Goal: Task Accomplishment & Management: Manage account settings

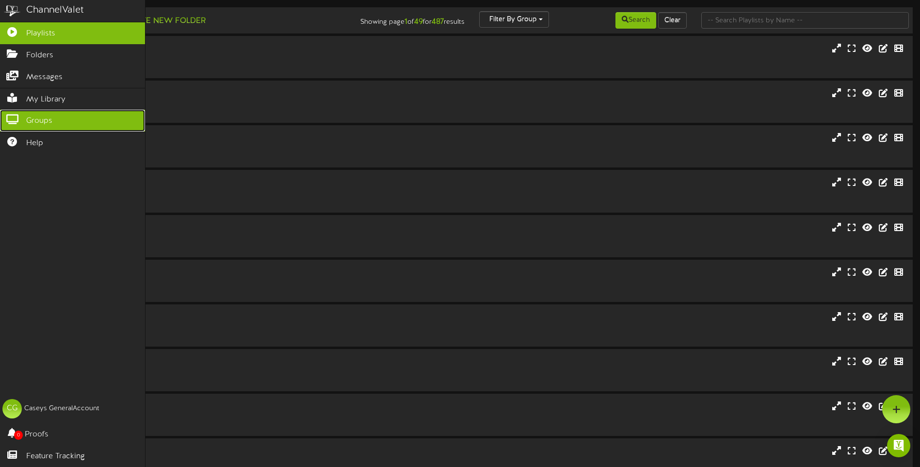
click at [12, 117] on icon at bounding box center [12, 118] width 24 height 7
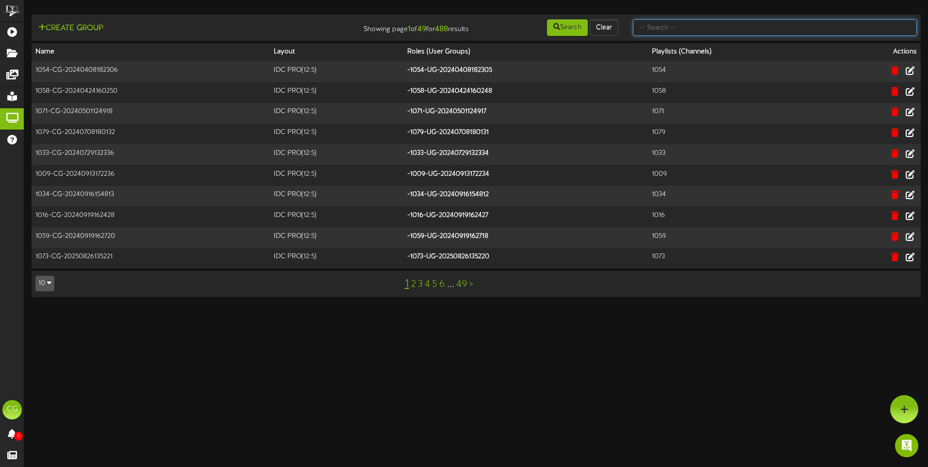
click at [670, 29] on input "text" at bounding box center [775, 27] width 284 height 16
type input "all"
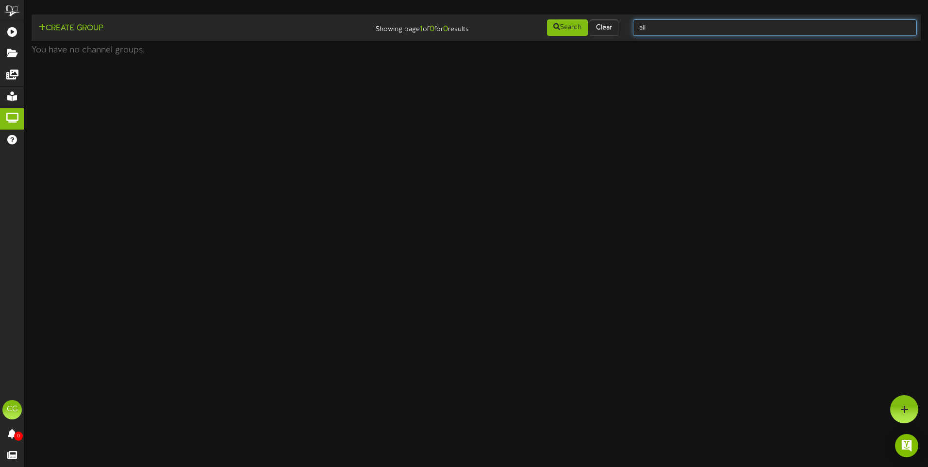
drag, startPoint x: 657, startPoint y: 27, endPoint x: 640, endPoint y: 27, distance: 16.0
click at [640, 27] on input "all" at bounding box center [775, 27] width 284 height 16
click at [664, 24] on input "all" at bounding box center [775, 27] width 284 height 16
drag, startPoint x: 664, startPoint y: 24, endPoint x: 625, endPoint y: 25, distance: 38.8
click at [625, 25] on div "all" at bounding box center [774, 27] width 298 height 18
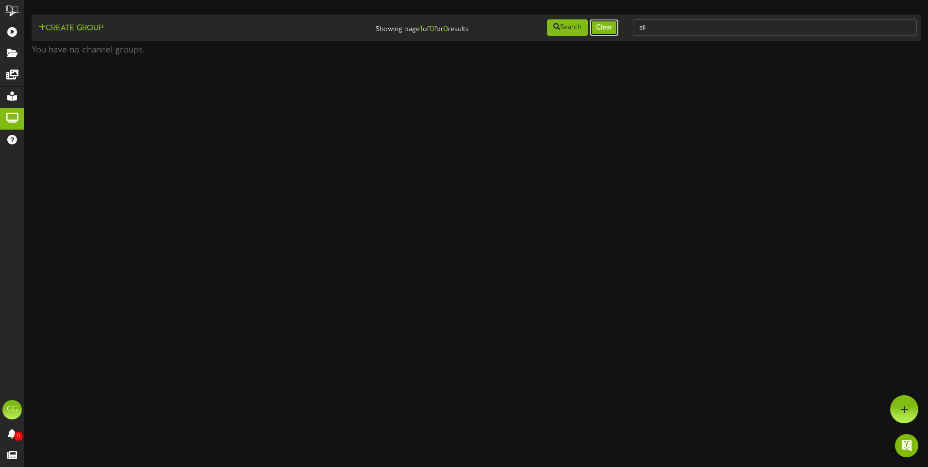
click at [595, 29] on button "Clear" at bounding box center [604, 27] width 29 height 16
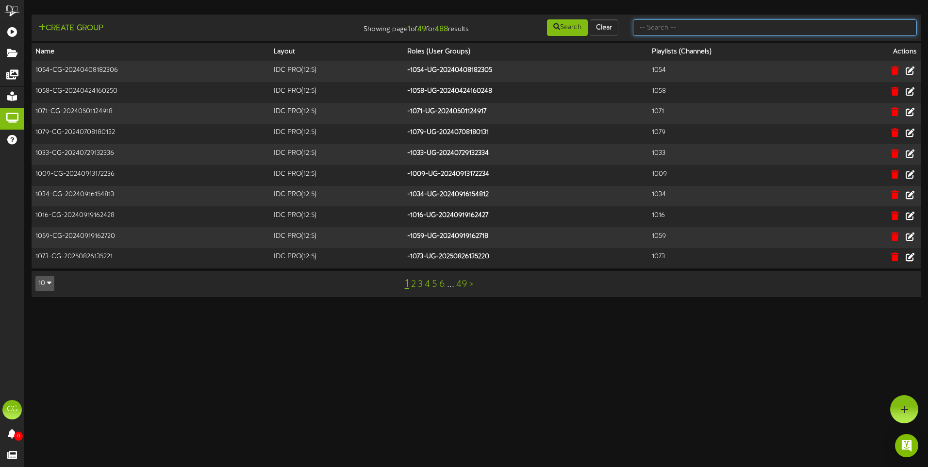
click at [708, 28] on input "text" at bounding box center [775, 27] width 284 height 16
type input "All S"
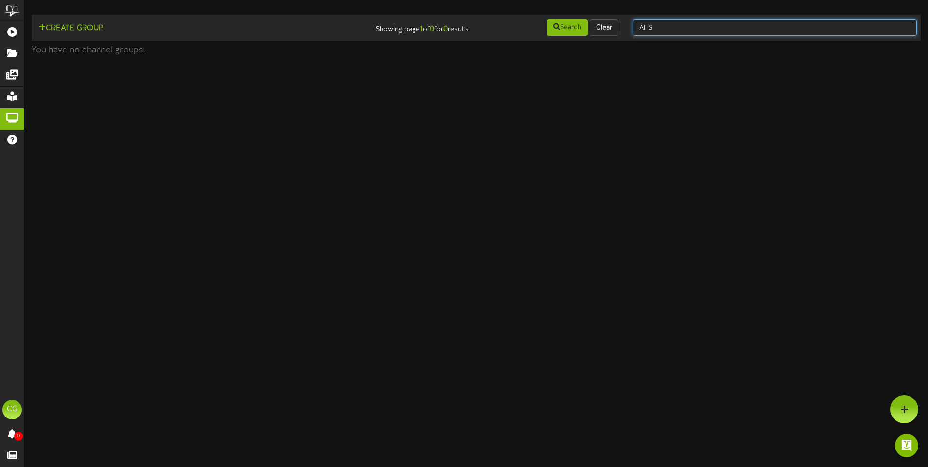
drag, startPoint x: 664, startPoint y: 27, endPoint x: 626, endPoint y: 26, distance: 37.9
click at [626, 26] on div "All S" at bounding box center [774, 27] width 298 height 18
type input "Mega"
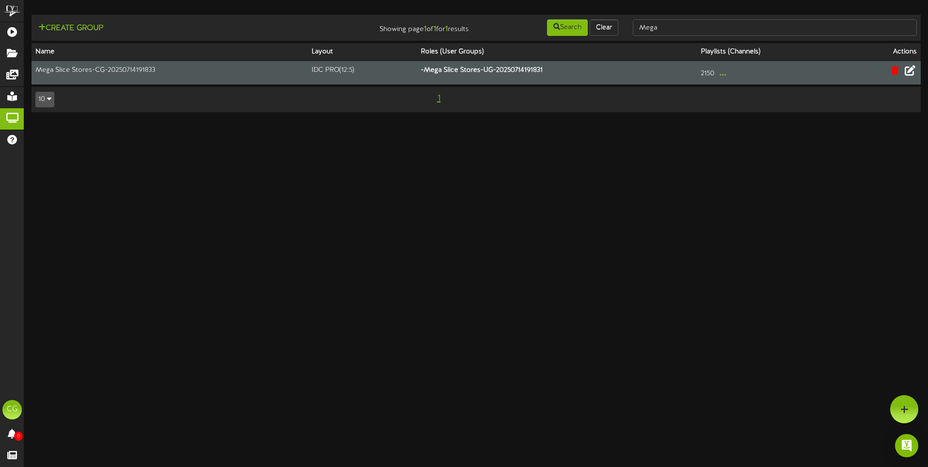
click at [912, 72] on icon at bounding box center [909, 70] width 11 height 11
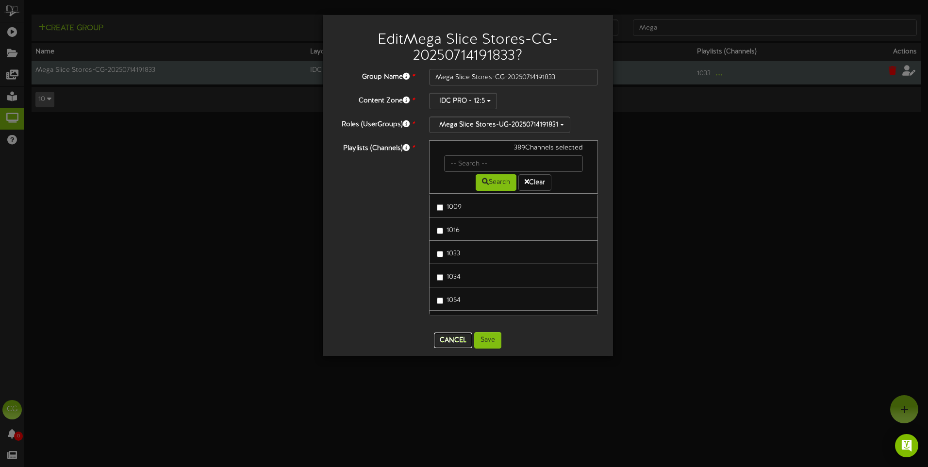
click at [456, 340] on button "Cancel" at bounding box center [453, 340] width 38 height 16
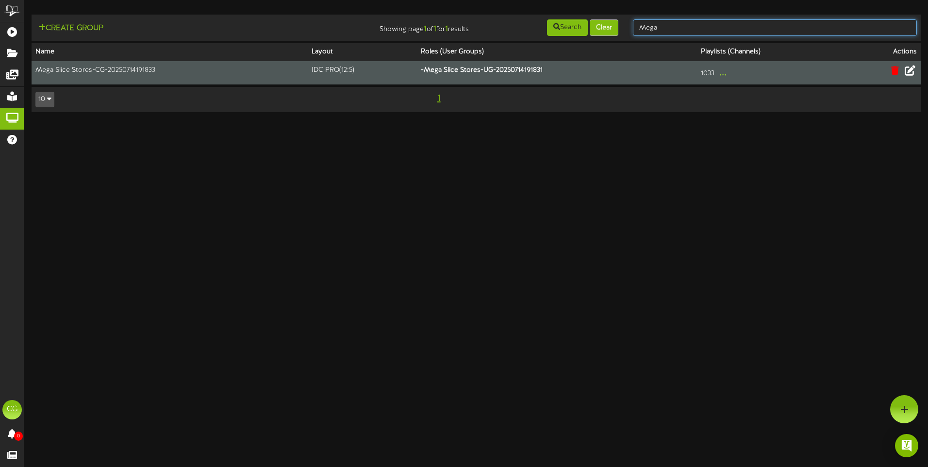
drag, startPoint x: 677, startPoint y: 27, endPoint x: 610, endPoint y: 29, distance: 66.5
click at [610, 29] on div "Create Group Showing page 1 of 1 for 1 results Search Clear Mega" at bounding box center [476, 27] width 896 height 18
type input "Fount"
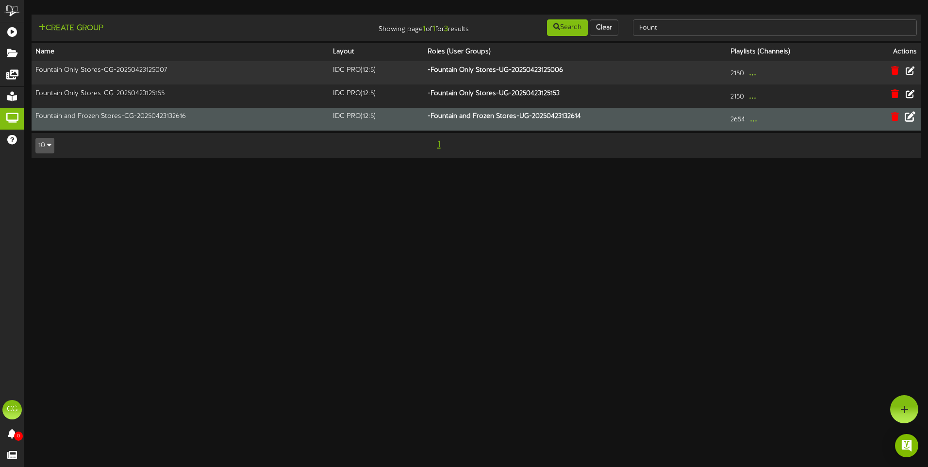
click at [906, 118] on icon at bounding box center [909, 116] width 11 height 11
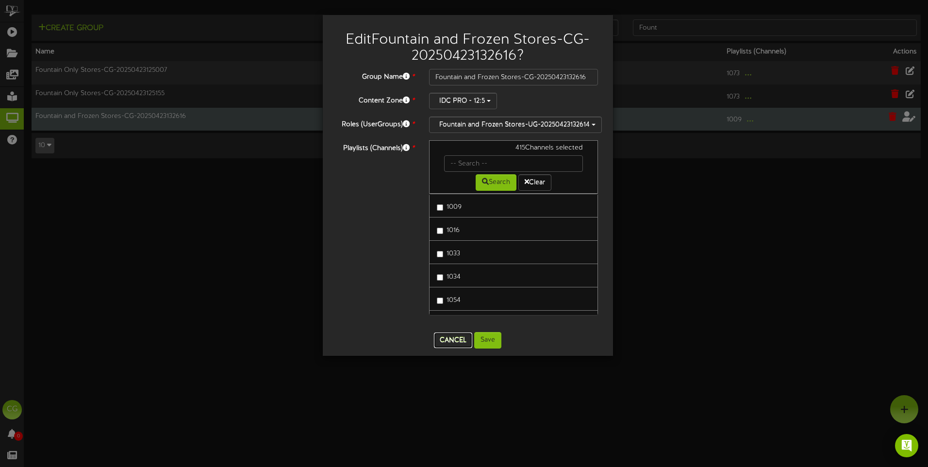
click at [454, 339] on button "Cancel" at bounding box center [453, 340] width 38 height 16
